Goal: Task Accomplishment & Management: Complete application form

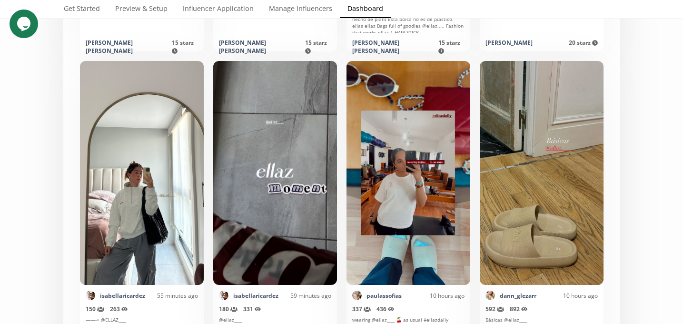
scroll to position [536, 0]
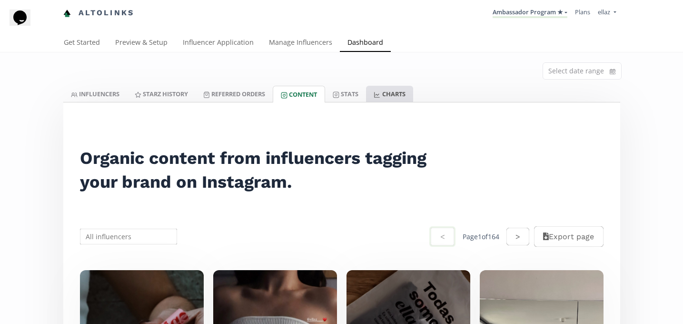
click at [374, 90] on link "CHARTS" at bounding box center [389, 94] width 47 height 16
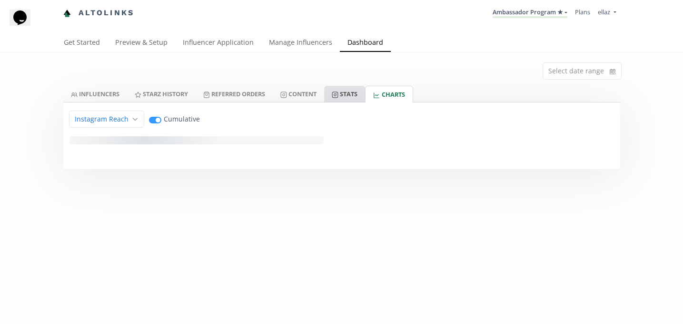
click at [339, 91] on icon at bounding box center [335, 94] width 7 height 7
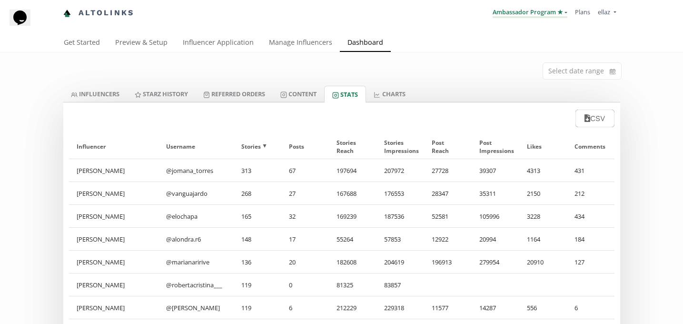
click at [518, 15] on link "Ambassador Program ★" at bounding box center [530, 13] width 75 height 10
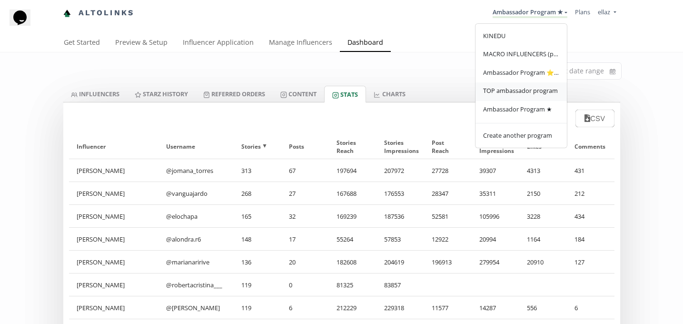
click at [521, 91] on span "TOP ambassador program" at bounding box center [520, 90] width 75 height 9
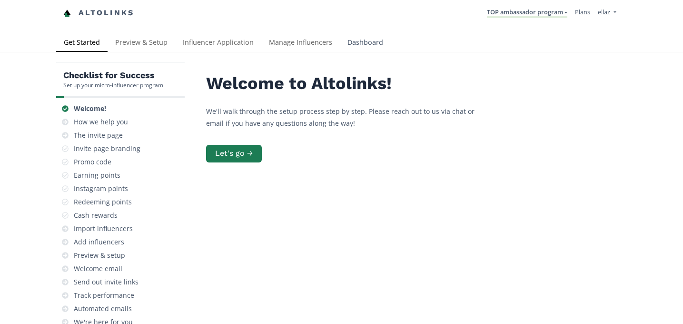
click at [361, 48] on link "Dashboard" at bounding box center [365, 43] width 51 height 19
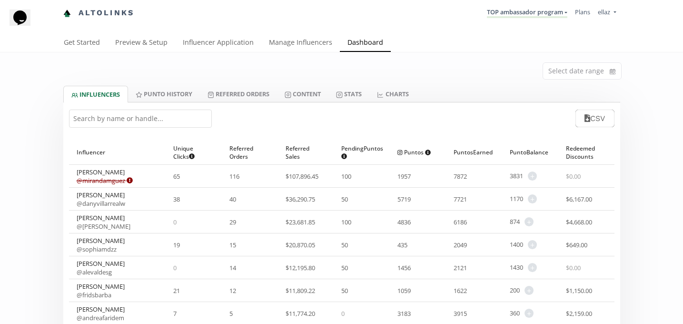
click at [188, 112] on input "text" at bounding box center [140, 119] width 143 height 18
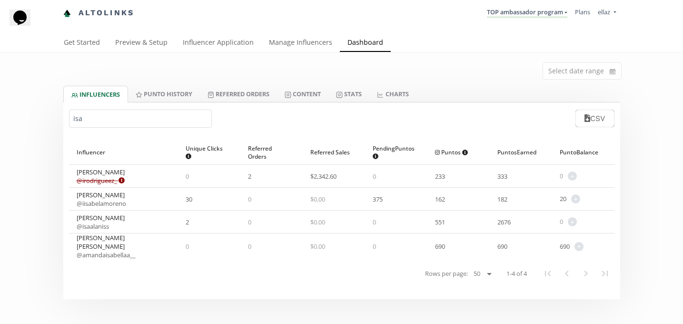
type input "isa"
click at [219, 40] on link "Influencer Application" at bounding box center [218, 43] width 86 height 19
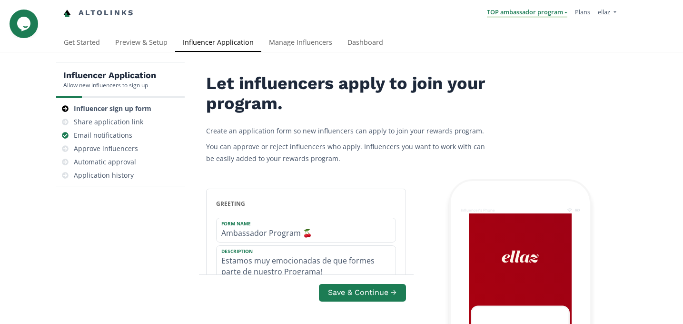
click at [526, 11] on link "TOP ambassador program" at bounding box center [527, 13] width 80 height 10
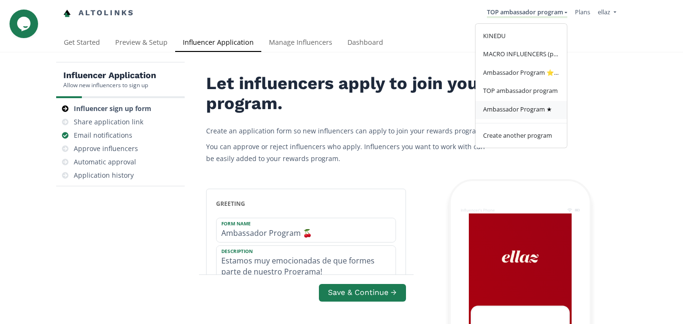
click at [530, 113] on span "Ambassador Program ★" at bounding box center [517, 109] width 69 height 9
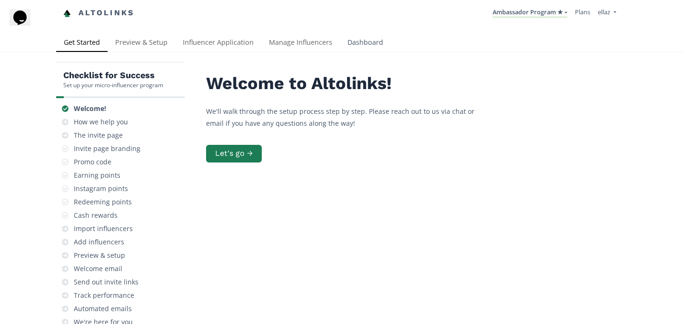
click at [368, 41] on link "Dashboard" at bounding box center [365, 43] width 51 height 19
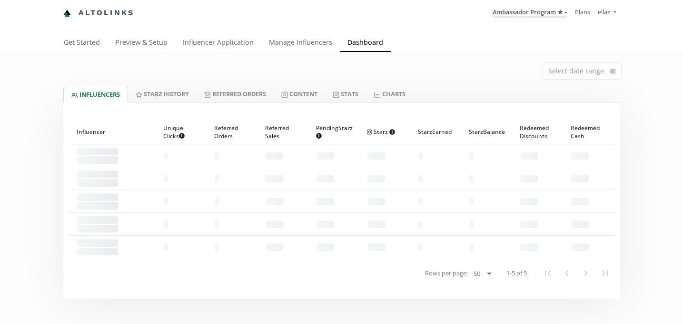
click at [191, 39] on link "Influencer Application" at bounding box center [218, 43] width 86 height 19
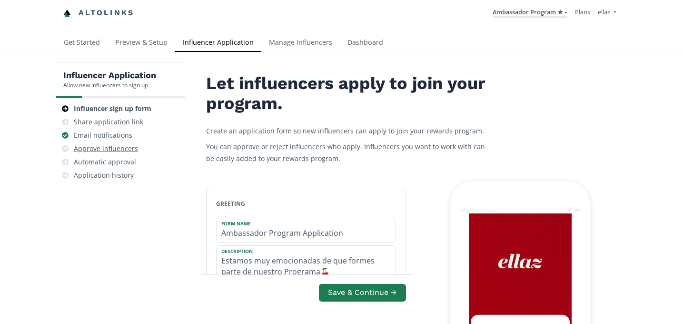
click at [120, 145] on div "Approve influencers" at bounding box center [106, 149] width 64 height 10
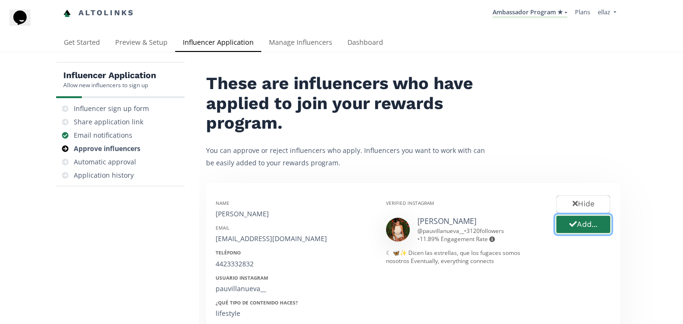
click at [591, 229] on button "Add..." at bounding box center [583, 224] width 57 height 20
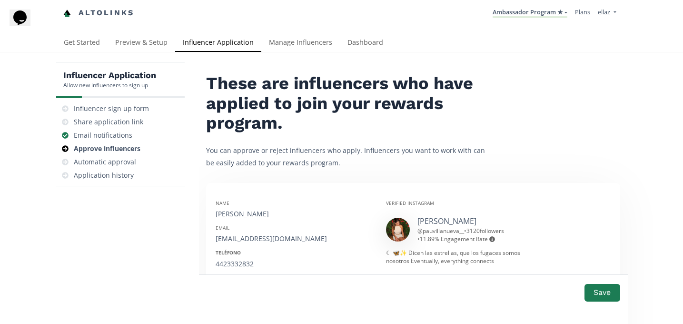
click at [234, 212] on div "Paulina Villanueva" at bounding box center [294, 214] width 156 height 10
copy div "Paulina Villanueva"
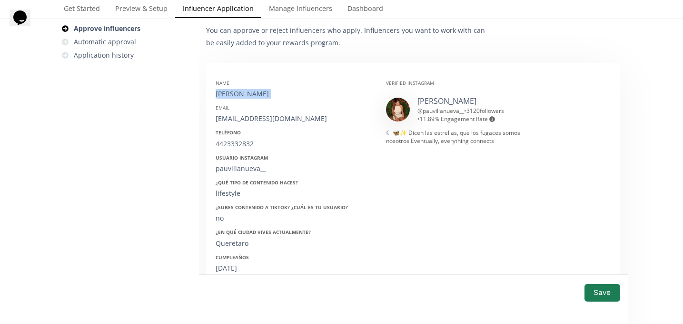
scroll to position [120, 0]
click at [234, 122] on div "pauvillanuevaibarra@gmail.com" at bounding box center [294, 118] width 156 height 10
copy div "pauvillanuevaibarra@gmail.com"
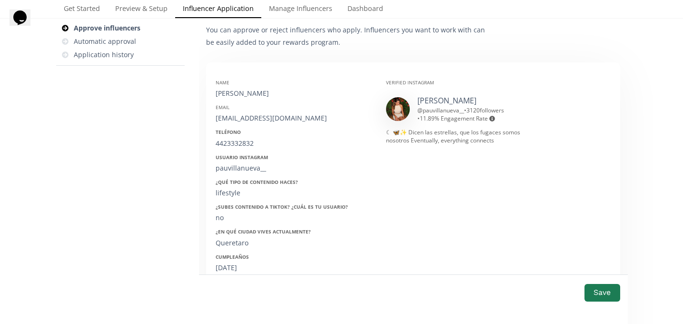
click at [233, 141] on div "4423332832" at bounding box center [294, 144] width 156 height 10
copy div "4423332832"
click at [231, 165] on div "pauvillanueva__" at bounding box center [294, 168] width 156 height 10
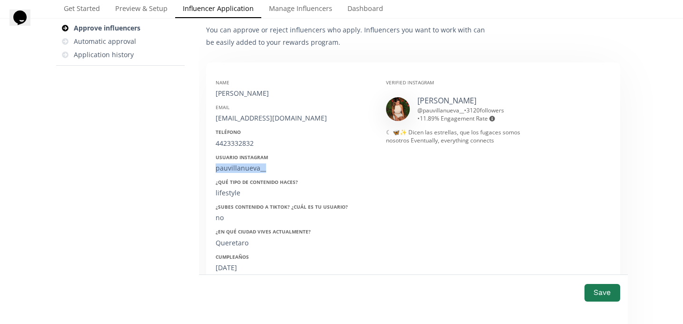
copy div "pauvillanueva__"
click at [230, 265] on div "02/12/1997" at bounding box center [294, 268] width 156 height 10
copy div "02/12/1997"
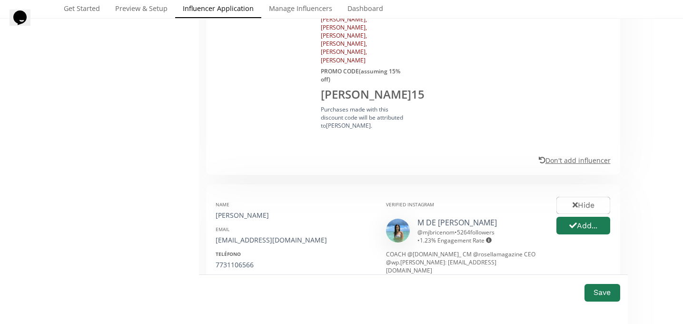
scroll to position [586, 0]
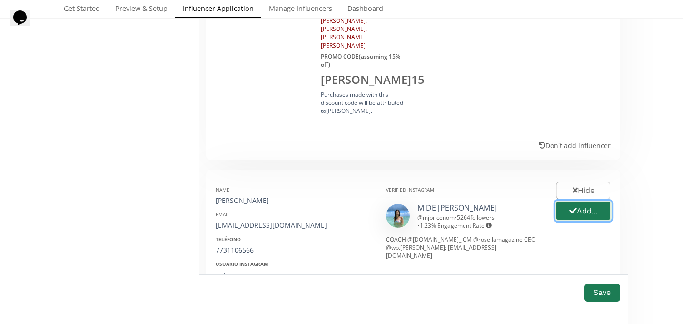
click at [596, 201] on button "Add..." at bounding box center [583, 211] width 57 height 20
click at [247, 196] on div "Maria Jose Briceño Martinez" at bounding box center [294, 201] width 156 height 10
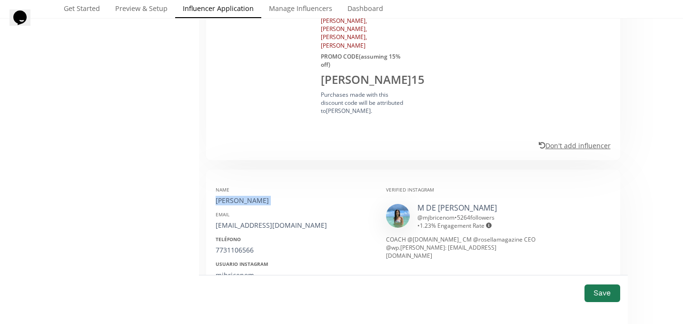
click at [247, 196] on div "Maria Jose Briceño Martinez" at bounding box center [294, 201] width 156 height 10
copy div "Maria Jose Briceño Martinez"
click at [247, 236] on div "Teléfono" at bounding box center [294, 239] width 156 height 7
click at [254, 221] on div "mdemaria.contacto@gmail.com" at bounding box center [294, 226] width 156 height 10
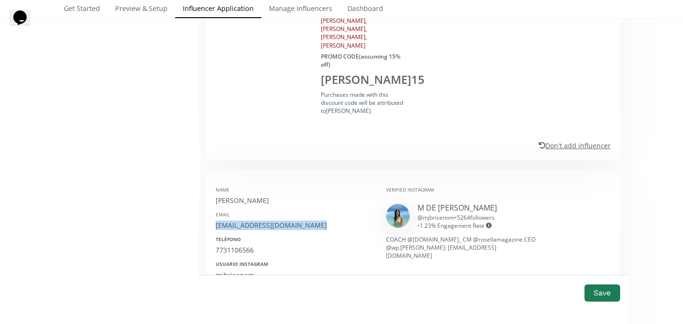
click at [254, 221] on div "mdemaria.contacto@gmail.com" at bounding box center [294, 226] width 156 height 10
copy div "mdemaria.contacto@gmail.com"
click at [234, 245] on div "7731106566" at bounding box center [294, 250] width 156 height 10
copy div "7731106566"
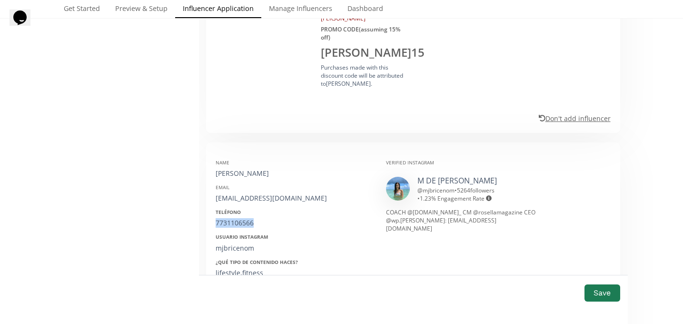
scroll to position [623, 0]
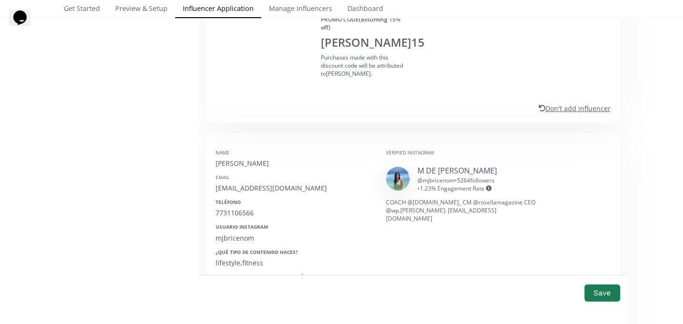
click at [228, 233] on div "mjbricenom" at bounding box center [294, 238] width 156 height 10
copy div "mjbricenom"
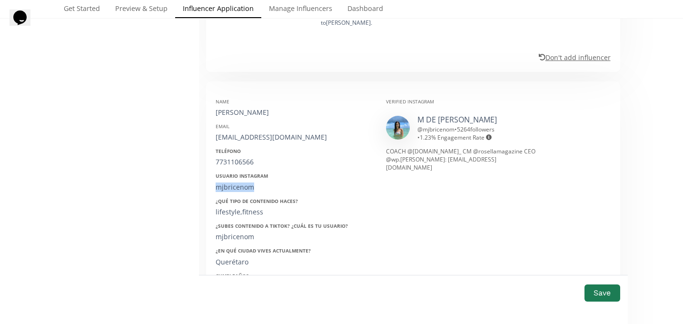
scroll to position [687, 0]
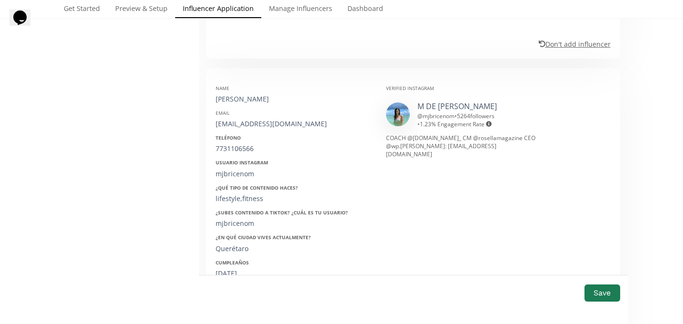
click at [231, 269] on div "12/06/1996" at bounding box center [294, 274] width 156 height 10
copy div "12/06/1996"
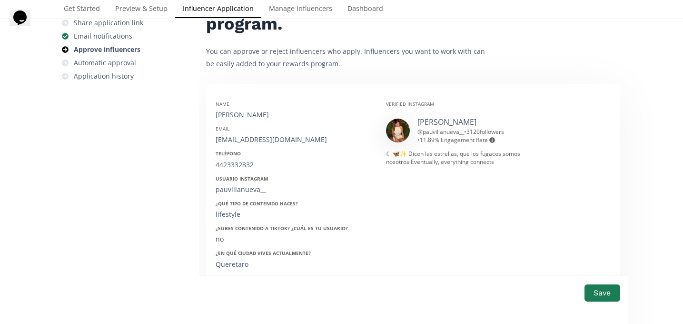
scroll to position [86, 0]
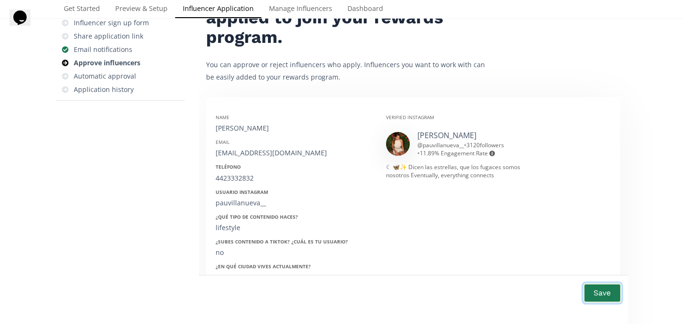
click at [604, 296] on button "Save" at bounding box center [602, 292] width 38 height 20
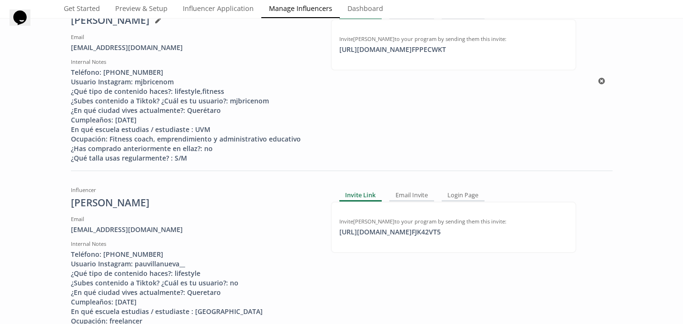
scroll to position [151, 0]
click at [381, 229] on div "https://app.altolinks.com/invite/ FJK42VT5 click to copy" at bounding box center [390, 232] width 113 height 10
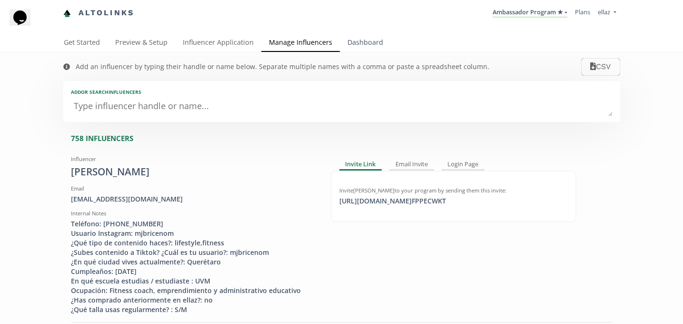
click at [377, 51] on link "Dashboard" at bounding box center [365, 43] width 51 height 19
